Goal: Information Seeking & Learning: Find specific fact

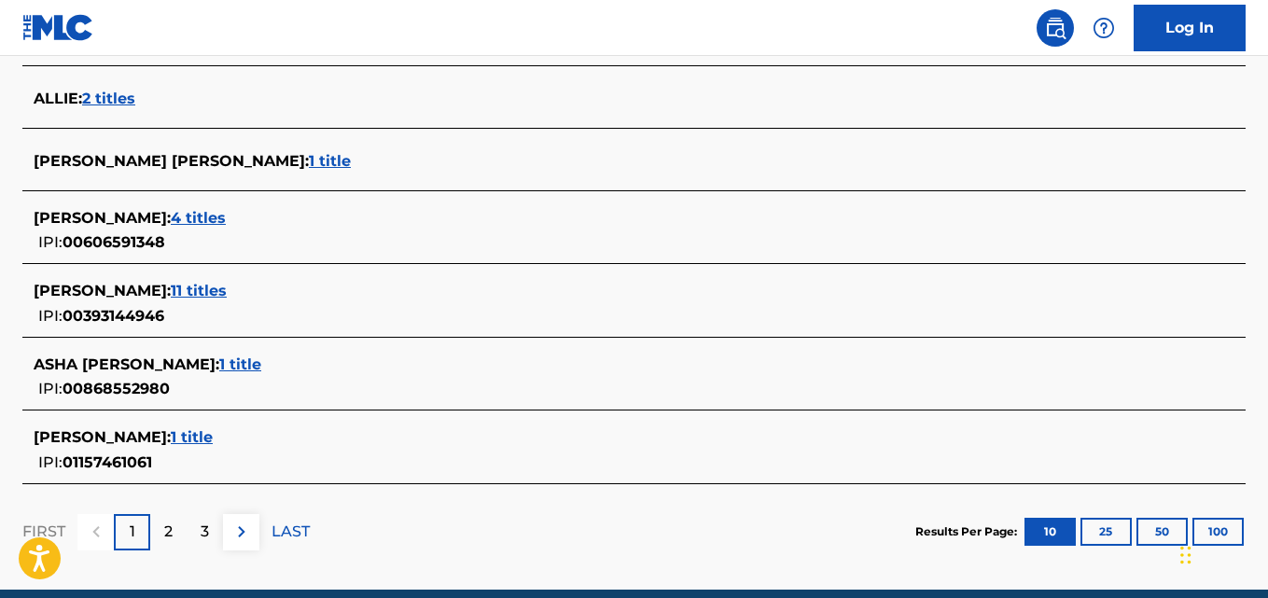
scroll to position [760, 0]
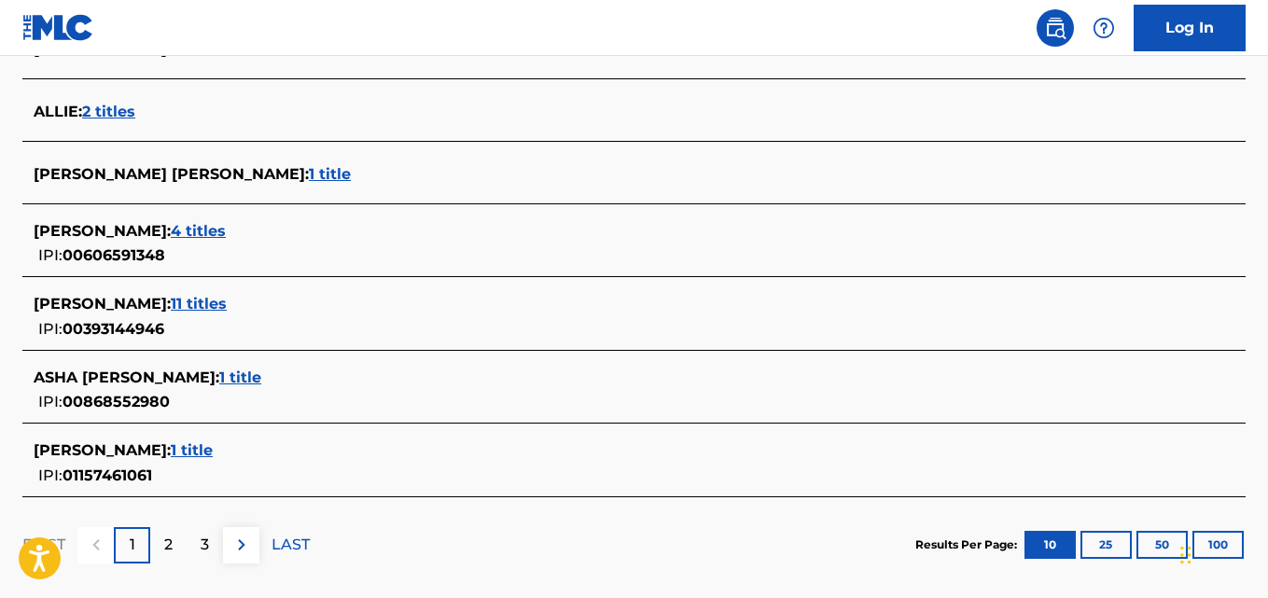
click at [309, 178] on span "1 title" at bounding box center [330, 174] width 42 height 18
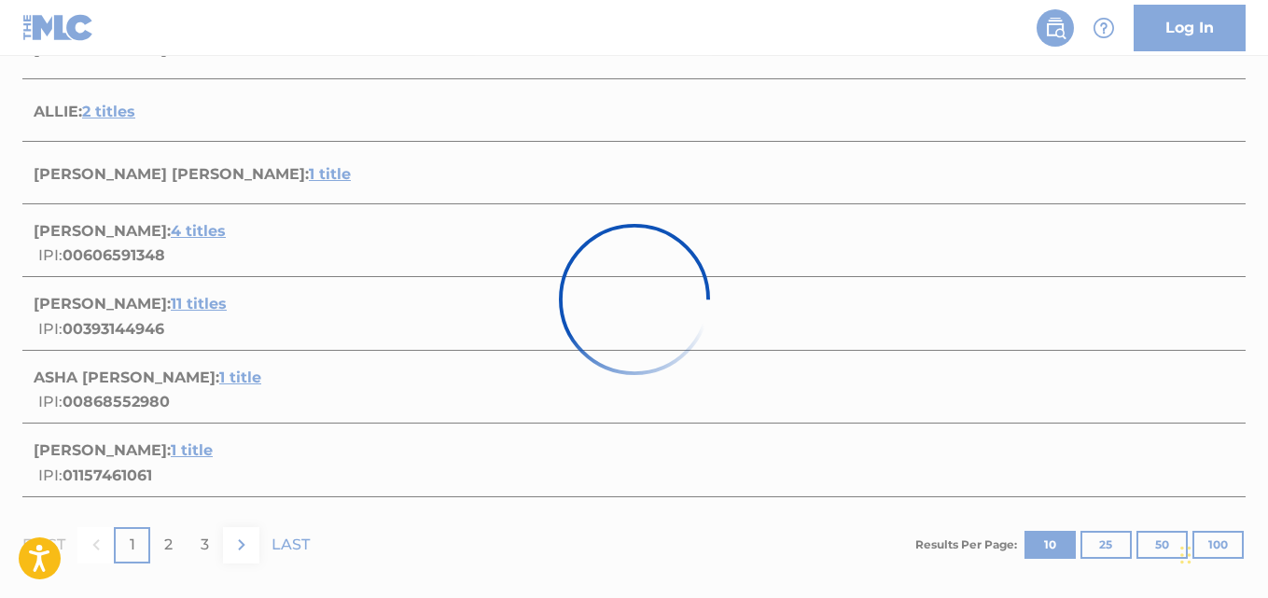
scroll to position [359, 0]
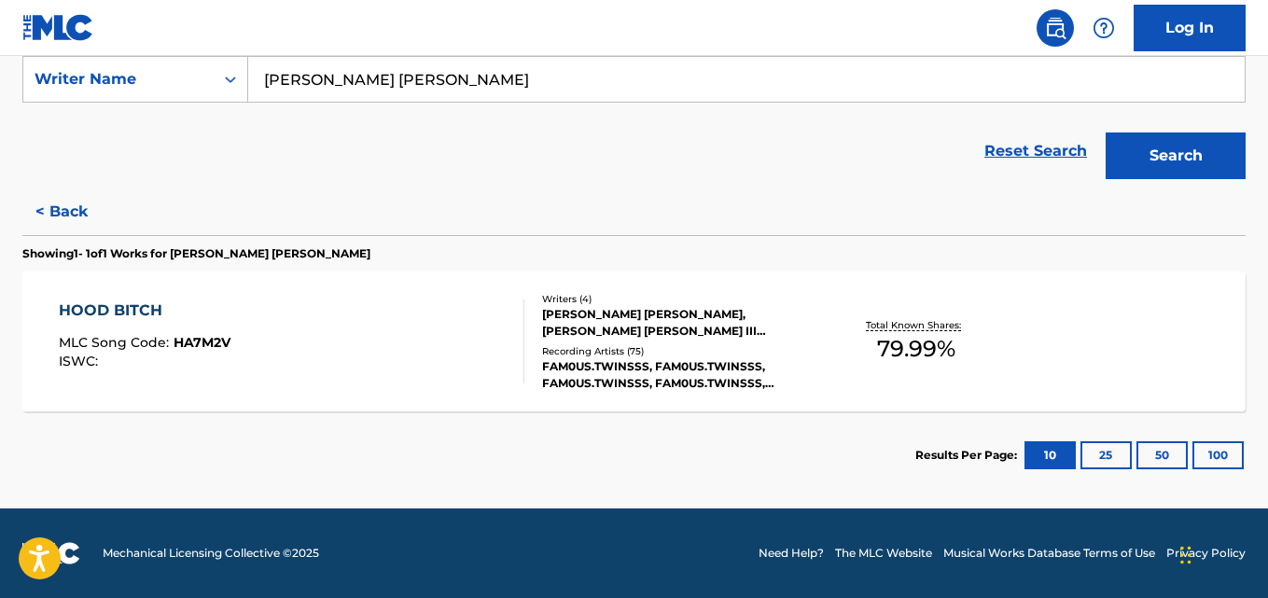
click at [795, 361] on div "FAM0US.TWINSSS, FAM0US.TWINSSS, FAM0US.TWINSSS, FAM0US.TWINSSS, FAM0US.TWINSSS" at bounding box center [678, 375] width 273 height 34
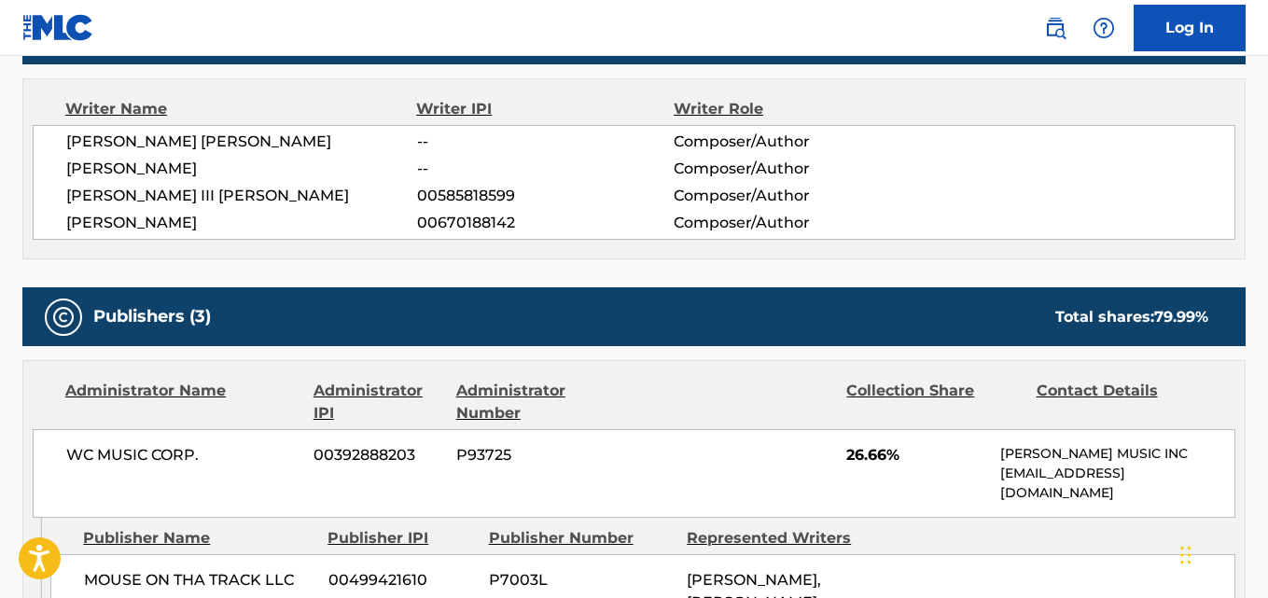
scroll to position [652, 0]
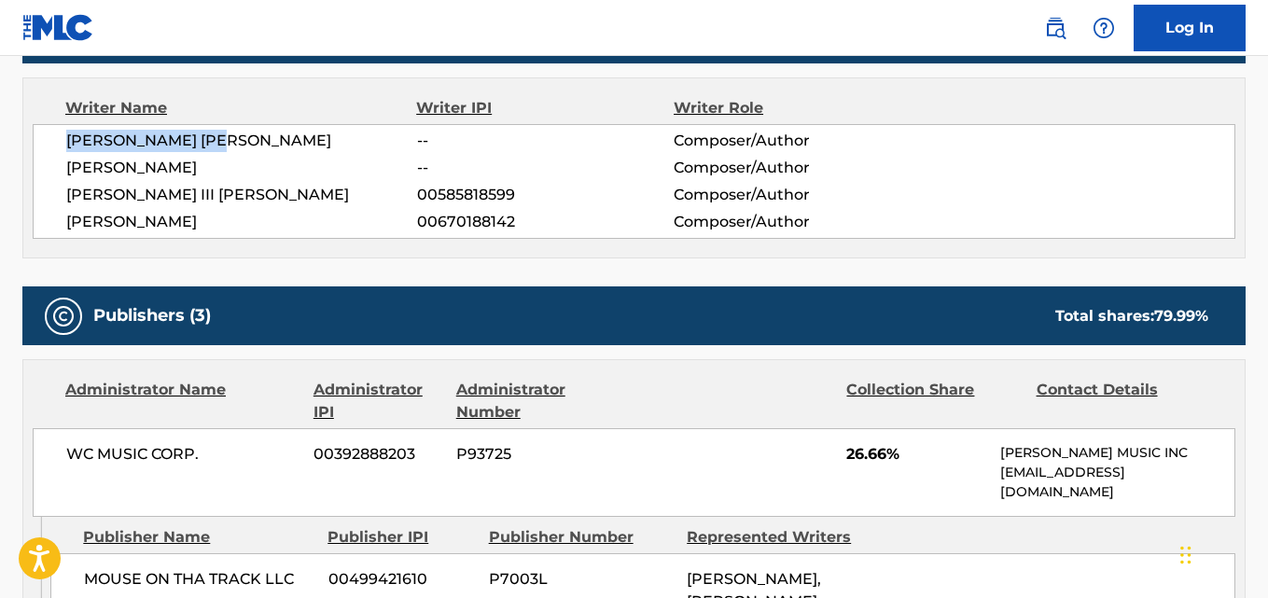
drag, startPoint x: 225, startPoint y: 149, endPoint x: 44, endPoint y: 153, distance: 181.1
click at [44, 153] on div "ALLIE MONAY JONES -- Composer/Author JEREMY ALLEN -- Composer/Author MELVIN III…" at bounding box center [634, 181] width 1203 height 115
copy span "ALLIE MONAY JONES"
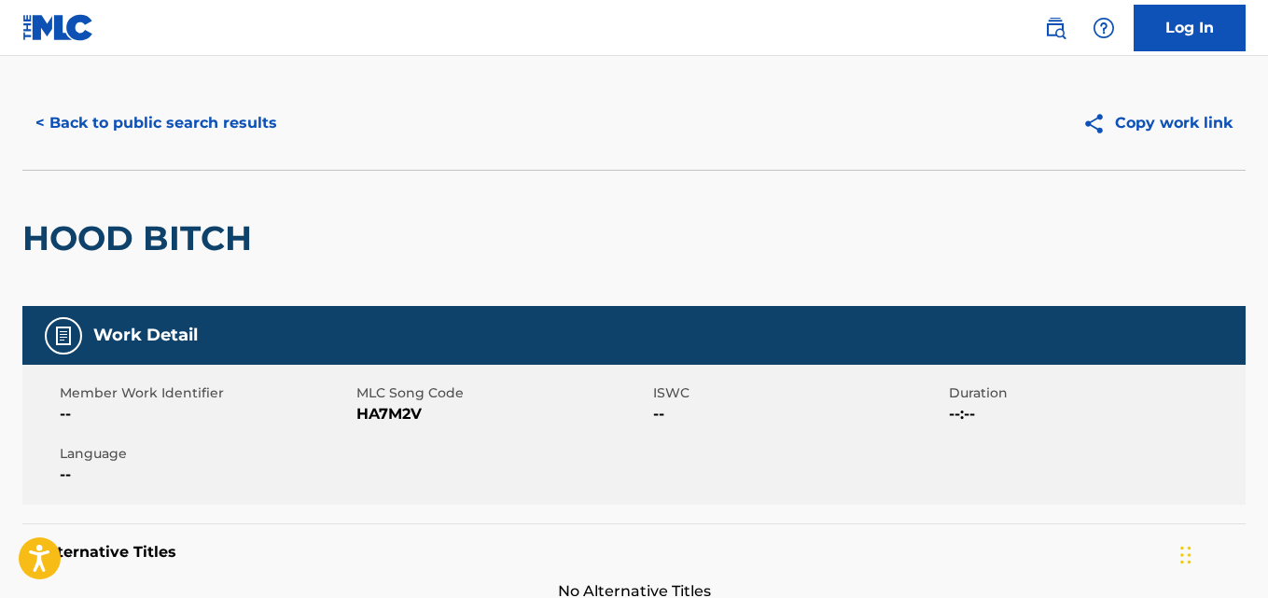
scroll to position [0, 0]
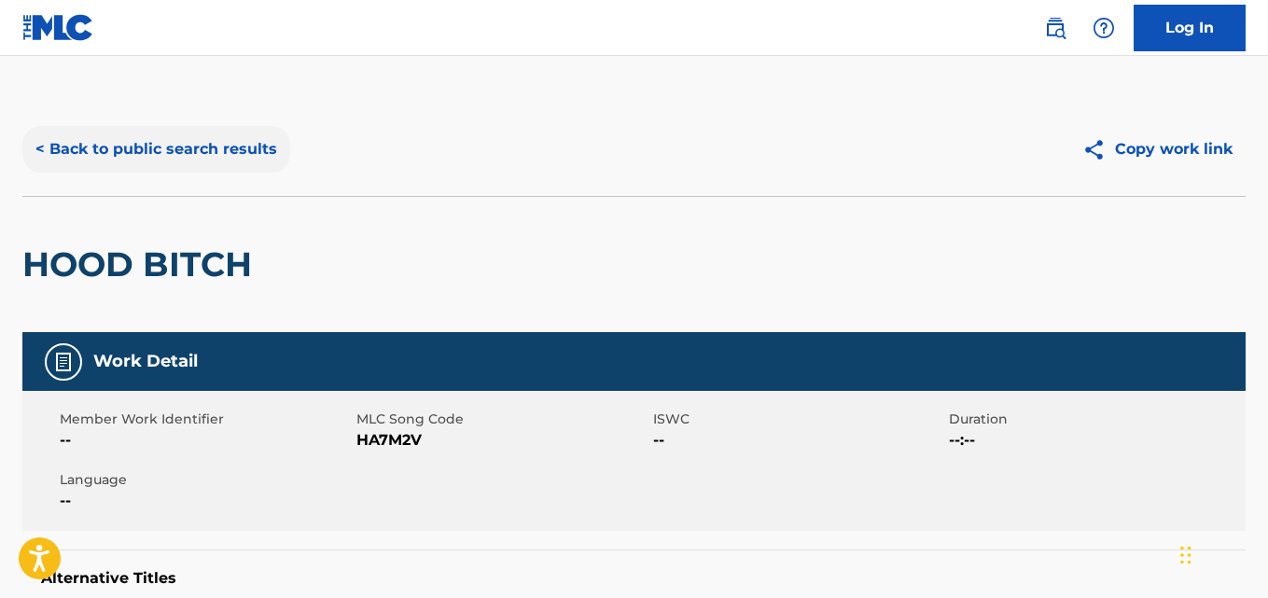
click at [224, 134] on button "< Back to public search results" at bounding box center [156, 149] width 268 height 47
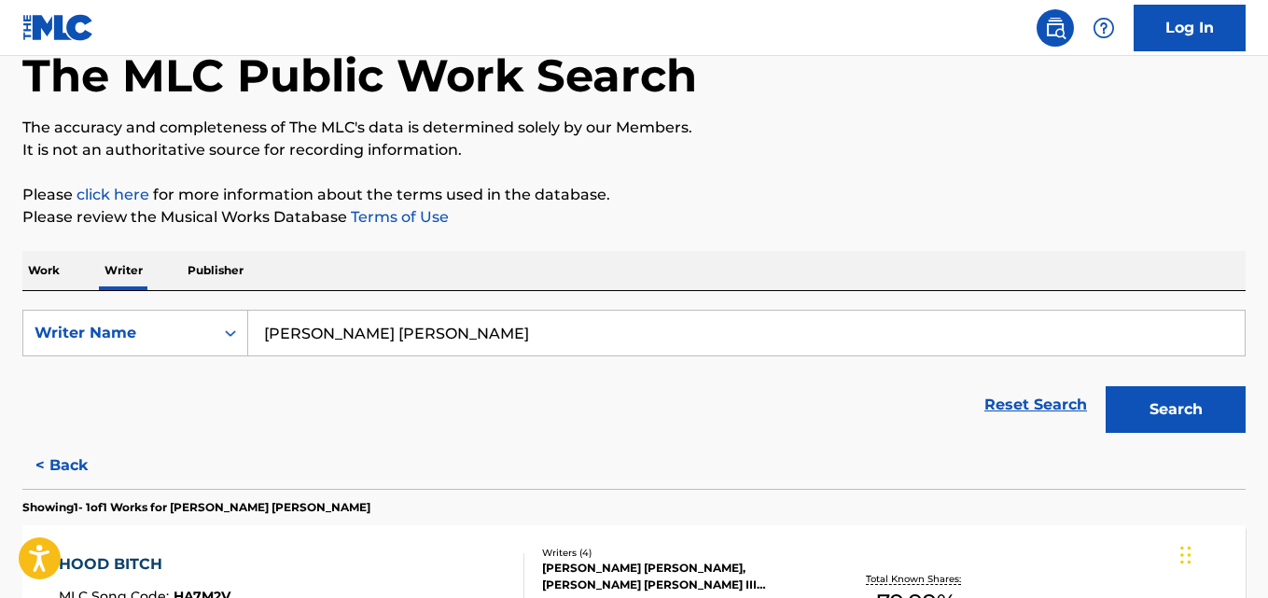
click at [445, 335] on input "Allie Monay Jones" at bounding box center [746, 333] width 997 height 45
paste input "HAYNES ASHTON FOX"
type input "HAYNES ASHTON FOX"
click at [1106, 386] on button "Search" at bounding box center [1176, 409] width 140 height 47
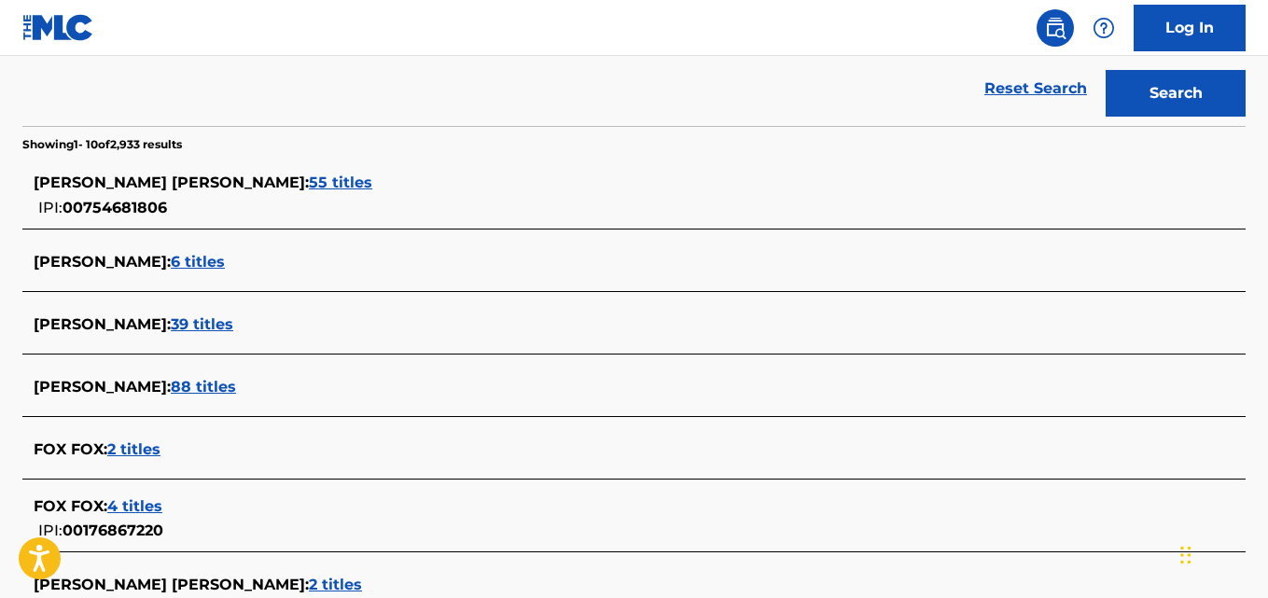
scroll to position [405, 0]
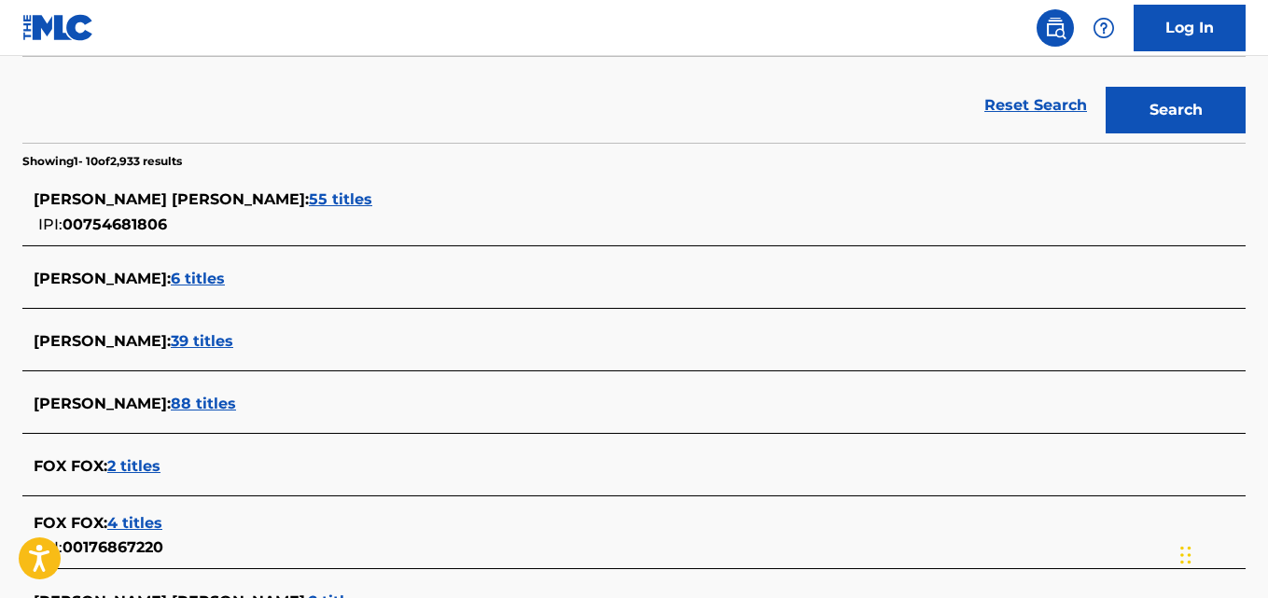
click at [192, 275] on span "6 titles" at bounding box center [198, 279] width 54 height 18
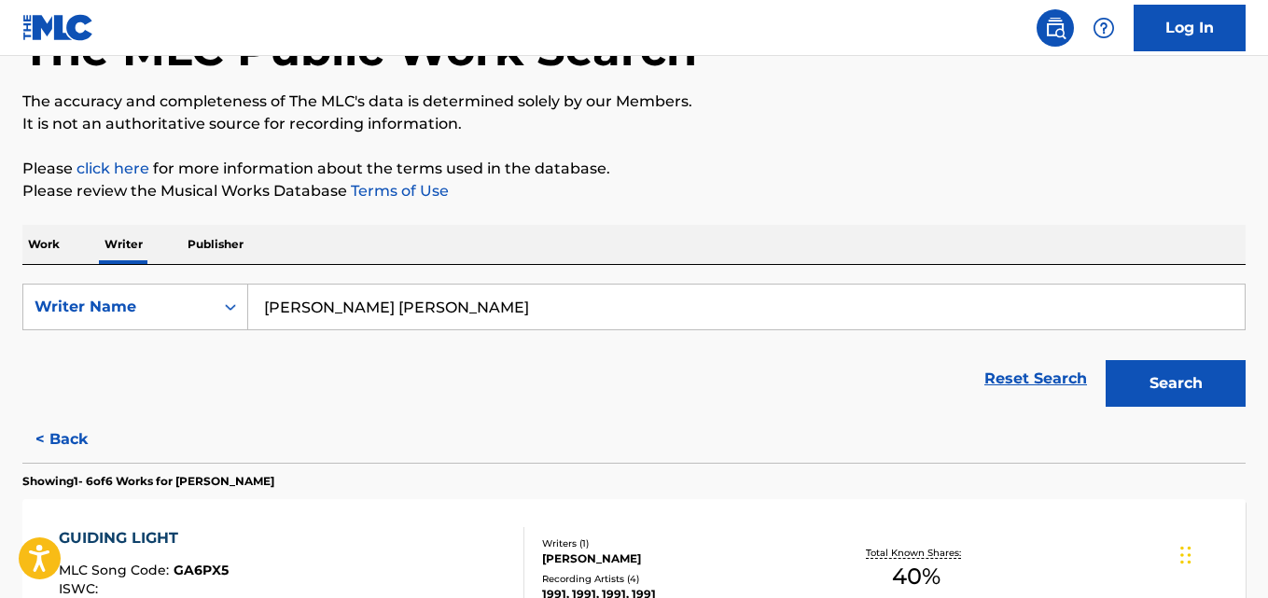
scroll to position [248, 0]
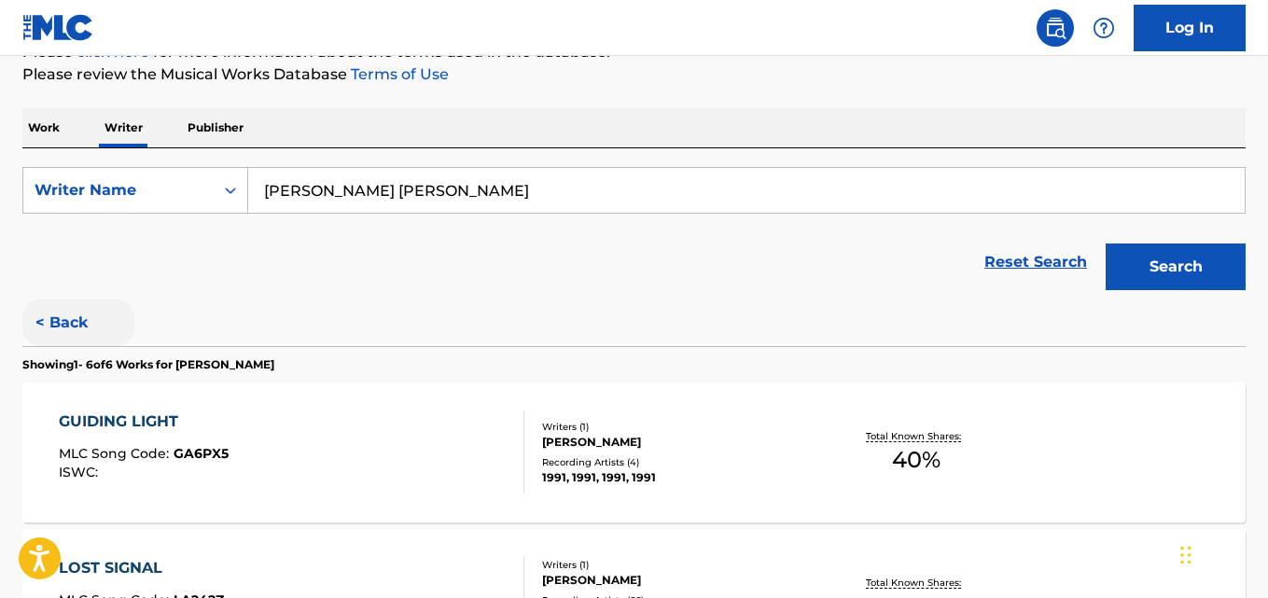
click at [87, 334] on button "< Back" at bounding box center [78, 323] width 112 height 47
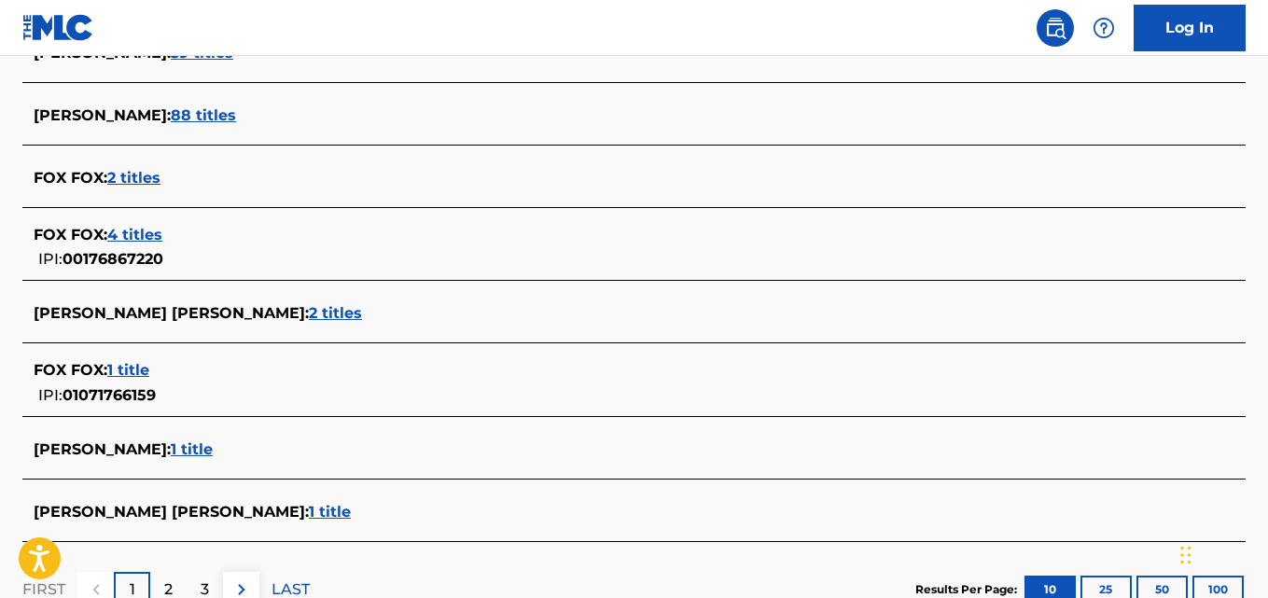
scroll to position [832, 0]
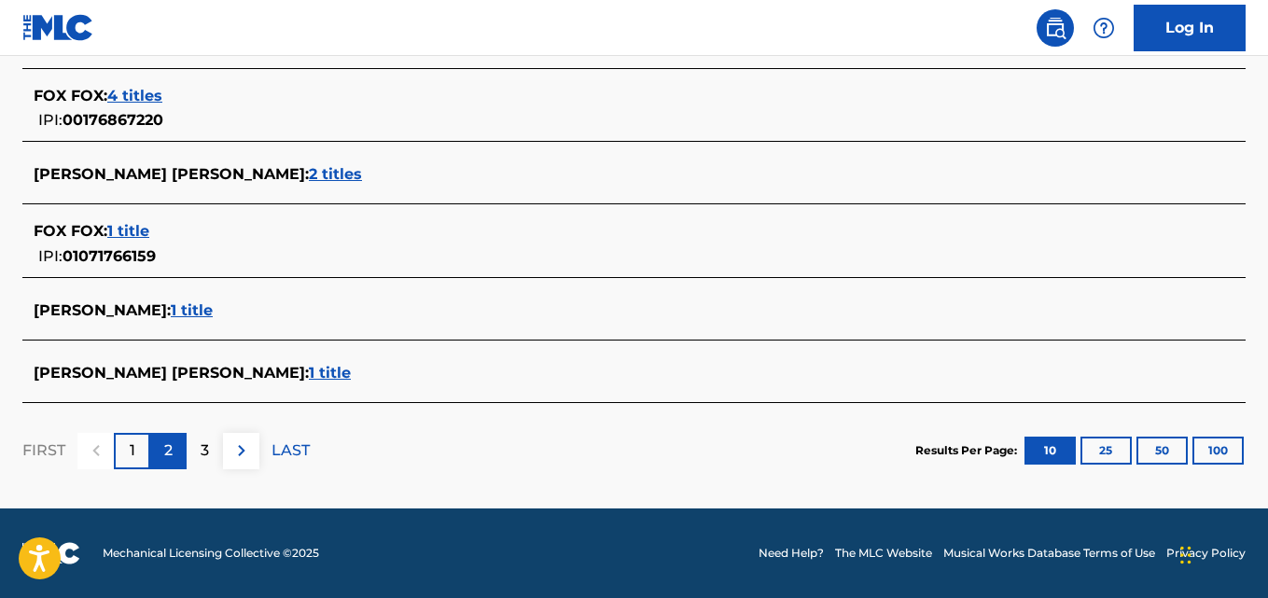
click at [166, 457] on p "2" at bounding box center [168, 451] width 8 height 22
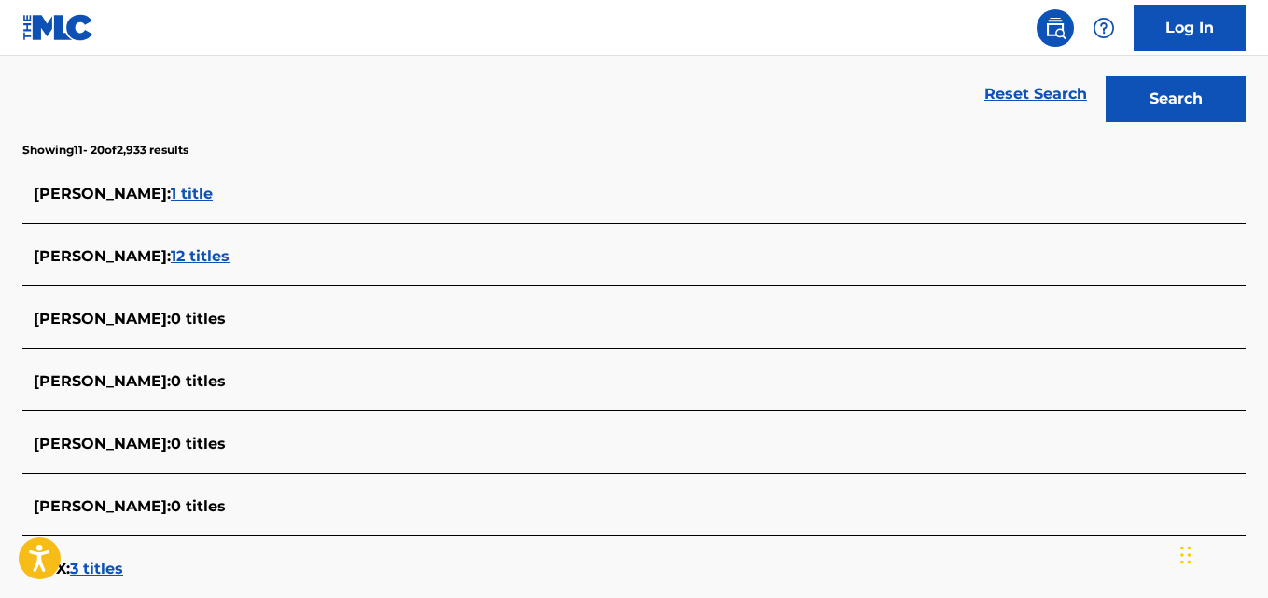
scroll to position [409, 0]
